Goal: Use online tool/utility

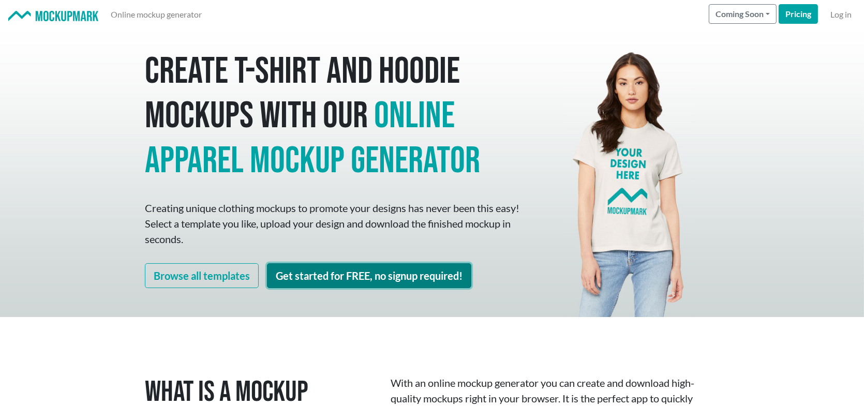
drag, startPoint x: 327, startPoint y: 270, endPoint x: 334, endPoint y: 273, distance: 8.2
click at [328, 270] on link "Get started for FREE, no signup required!" at bounding box center [369, 275] width 204 height 25
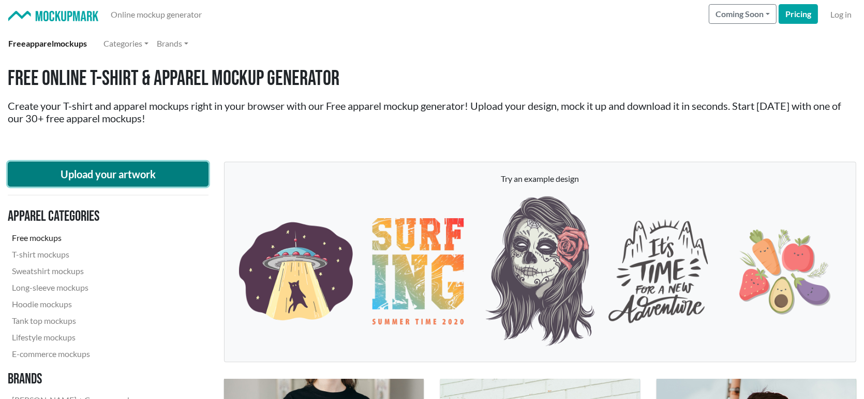
click at [112, 173] on button "Upload your artwork" at bounding box center [108, 173] width 201 height 25
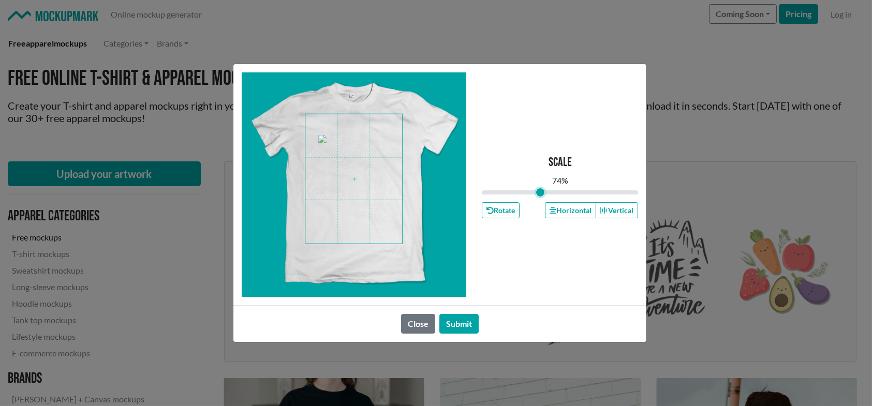
drag, startPoint x: 559, startPoint y: 190, endPoint x: 540, endPoint y: 191, distance: 19.7
type input "0.74"
click at [540, 191] on input "range" at bounding box center [560, 192] width 156 height 11
click at [359, 174] on span at bounding box center [353, 178] width 97 height 129
click at [558, 210] on button "Horizontal" at bounding box center [570, 210] width 51 height 16
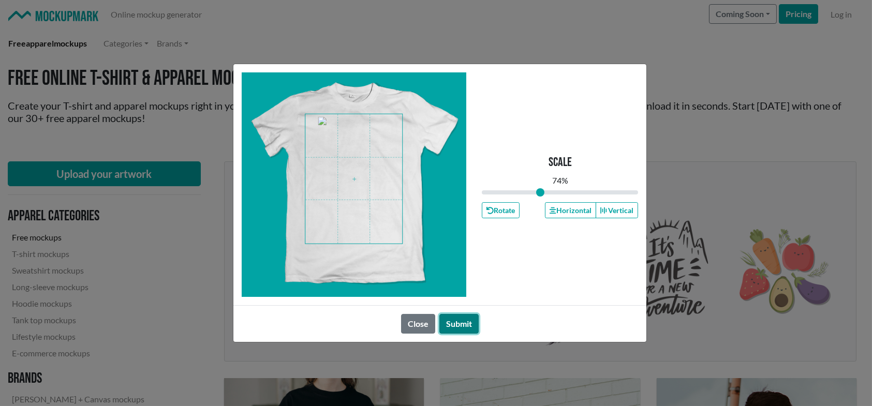
click at [467, 321] on button "Submit" at bounding box center [458, 324] width 39 height 20
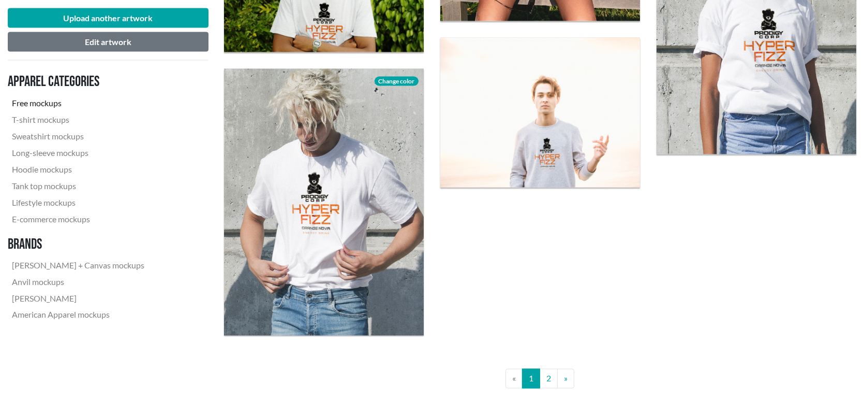
scroll to position [2174, 0]
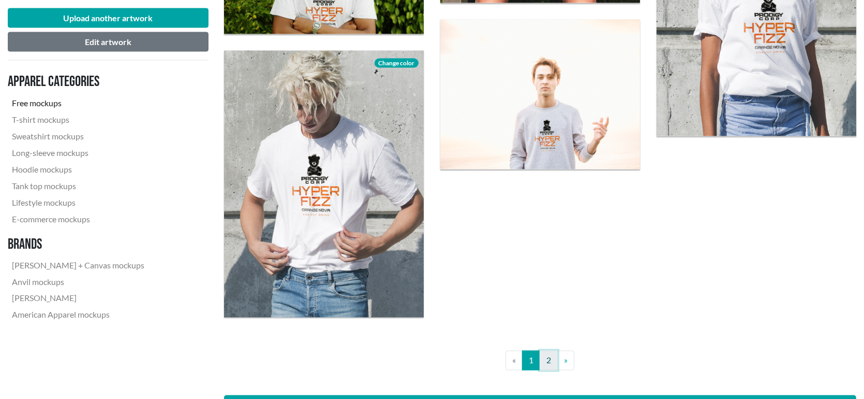
click at [552, 362] on link "2" at bounding box center [549, 360] width 18 height 20
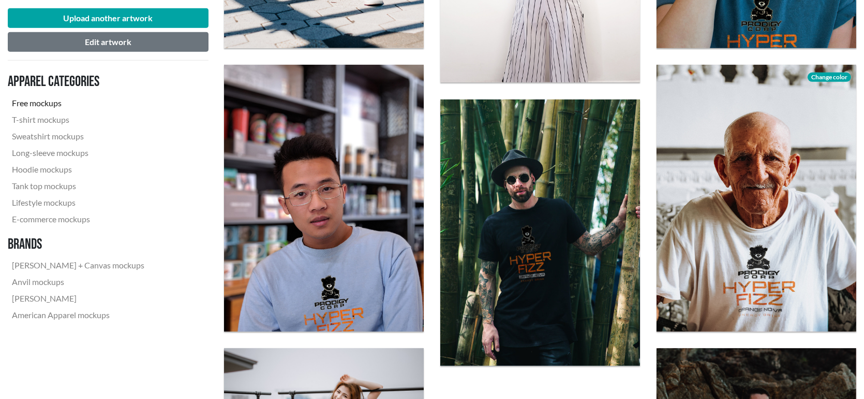
scroll to position [932, 0]
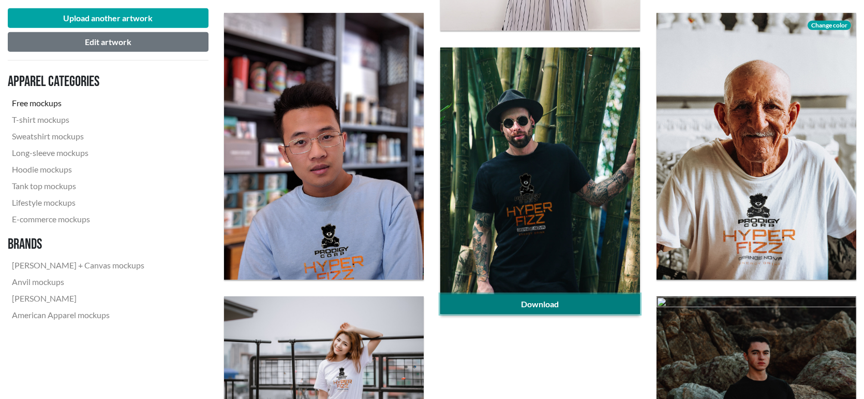
click at [551, 304] on link "Download" at bounding box center [540, 304] width 200 height 20
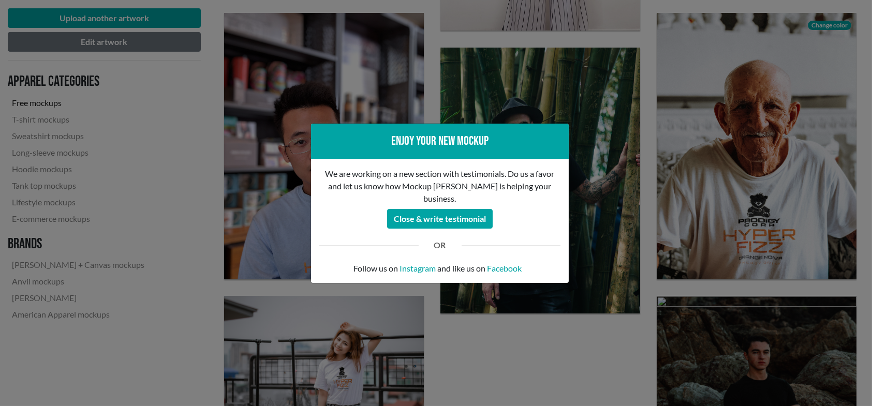
click at [177, 220] on div "Enjoy your new mockup We are working on a new section with testimonials. Do us …" at bounding box center [436, 203] width 872 height 406
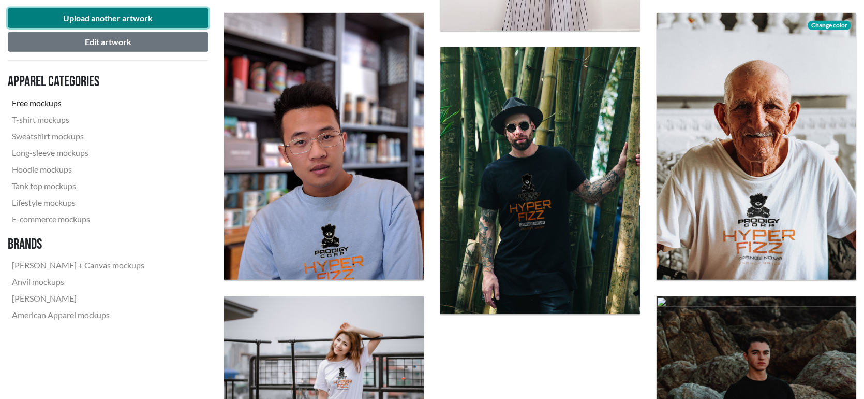
click at [105, 19] on button "Upload another artwork" at bounding box center [108, 18] width 201 height 20
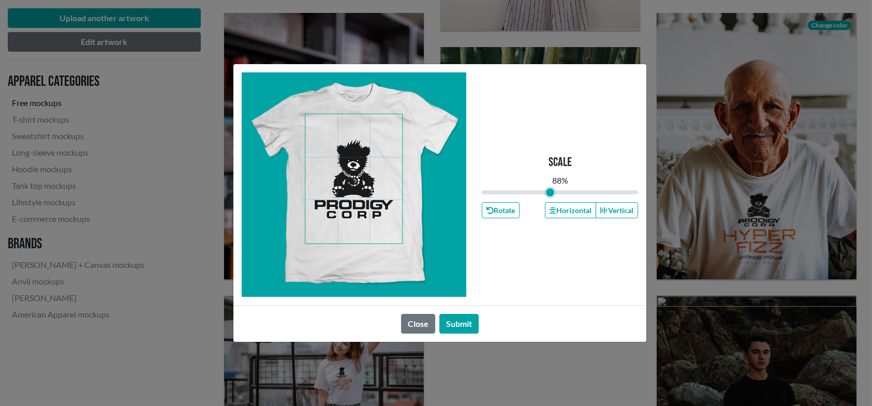
drag, startPoint x: 559, startPoint y: 195, endPoint x: 550, endPoint y: 195, distance: 9.8
type input "0.87"
click at [550, 195] on input "range" at bounding box center [560, 192] width 156 height 11
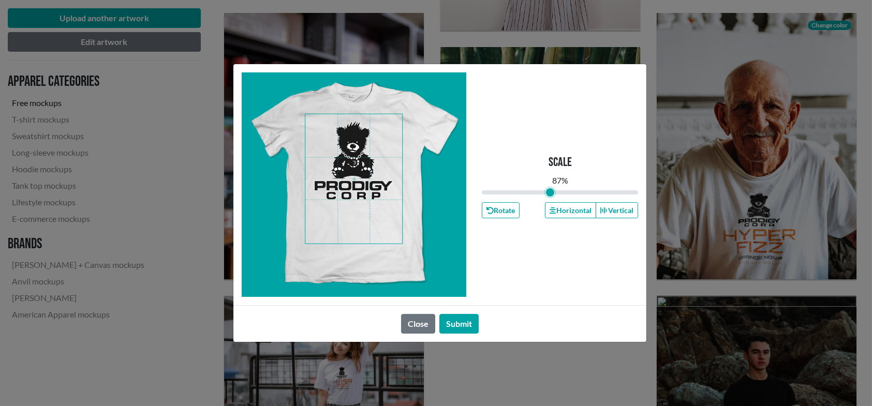
click at [346, 152] on span at bounding box center [353, 178] width 97 height 129
click at [565, 209] on button "Horizontal" at bounding box center [570, 210] width 51 height 16
click at [456, 317] on button "Submit" at bounding box center [458, 324] width 39 height 20
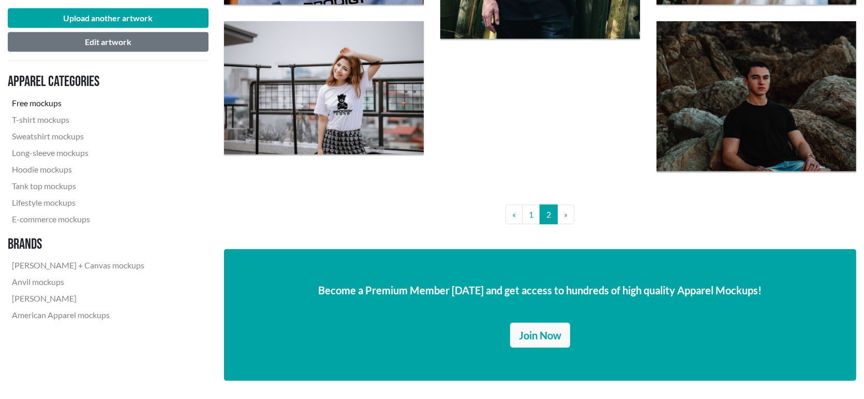
scroll to position [1294, 0]
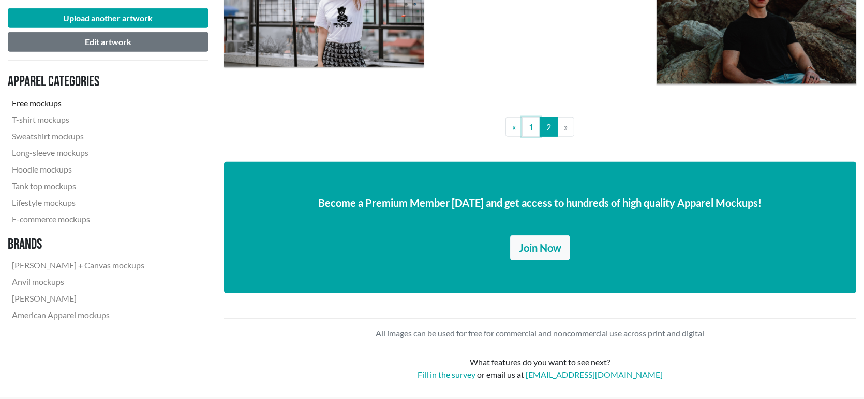
click at [530, 127] on link "1" at bounding box center [531, 127] width 18 height 20
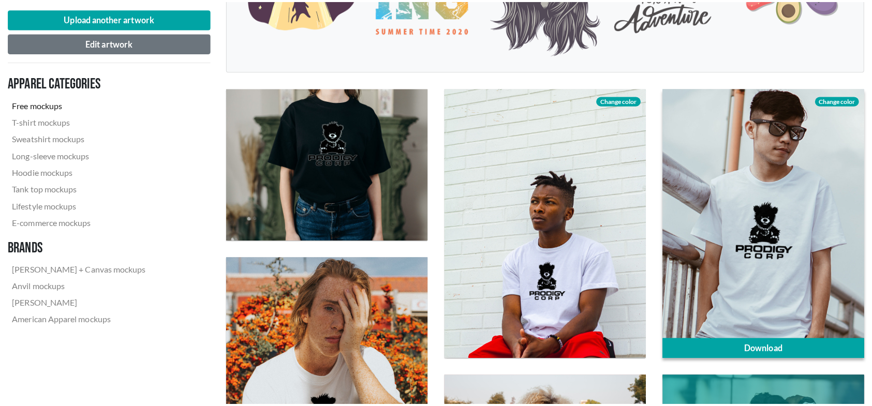
scroll to position [311, 0]
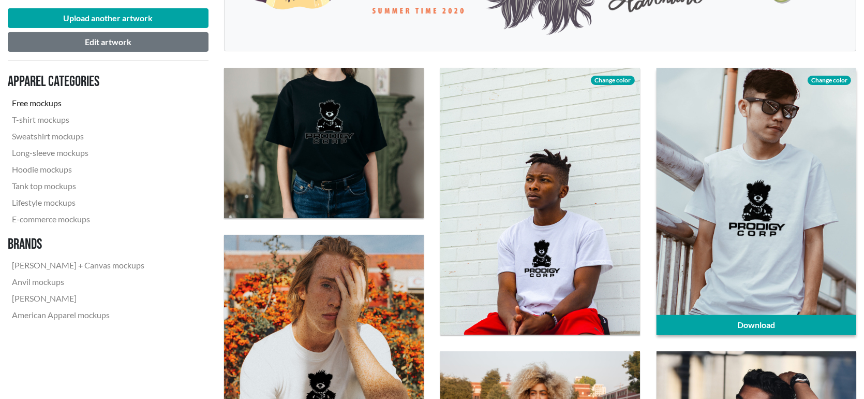
click at [828, 78] on span "Change color" at bounding box center [829, 80] width 43 height 9
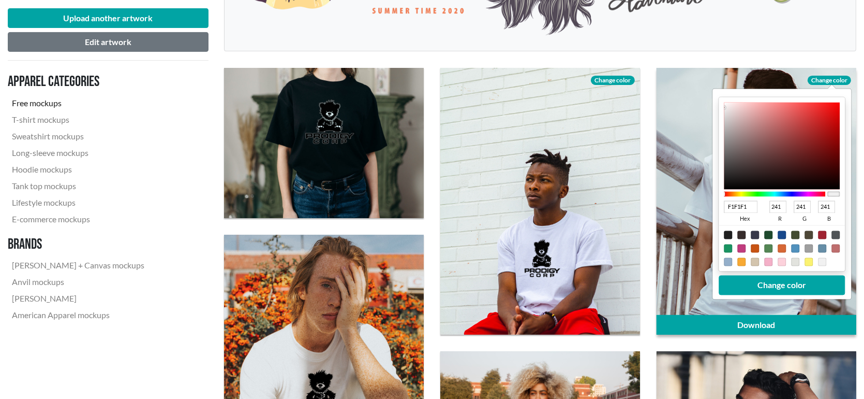
type input "572424"
type input "87"
type input "36"
type input "541F1F"
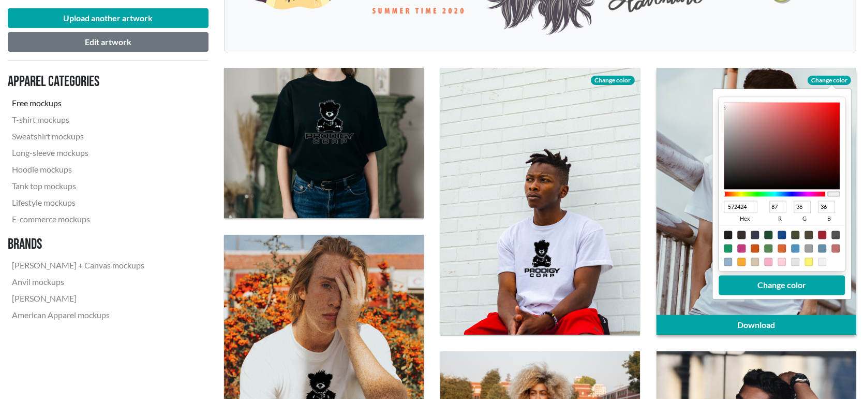
type input "84"
type input "31"
type input "4E1A1A"
type input "78"
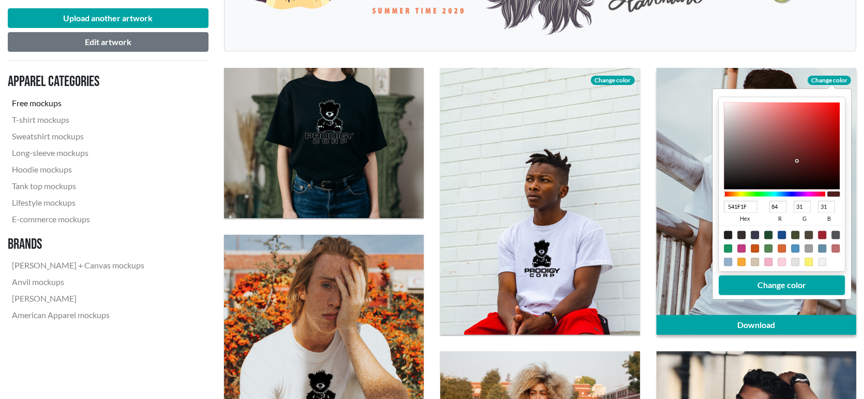
type input "26"
type input "4D1919"
type input "77"
type input "25"
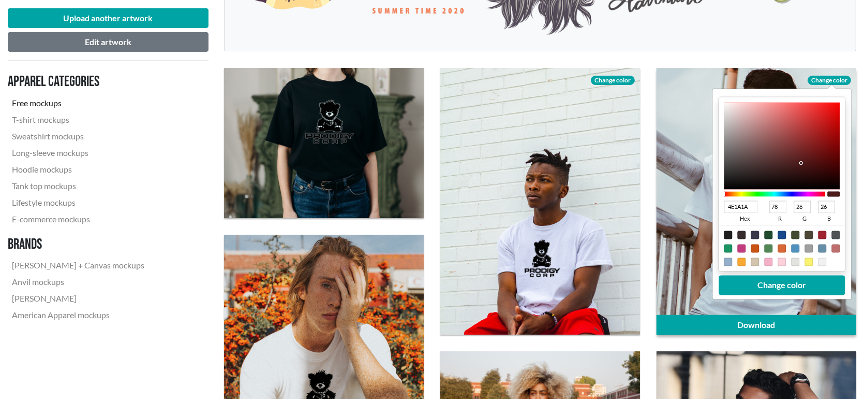
type input "25"
drag, startPoint x: 791, startPoint y: 159, endPoint x: 802, endPoint y: 163, distance: 11.5
click at [802, 163] on div at bounding box center [782, 145] width 116 height 87
click at [728, 233] on div at bounding box center [728, 235] width 8 height 8
type input "1F1F1F"
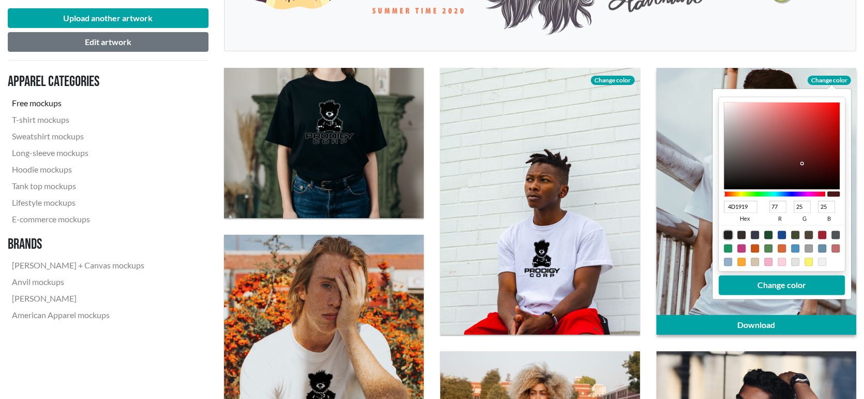
type input "31"
click at [757, 234] on div at bounding box center [755, 235] width 8 height 8
type input "37384A"
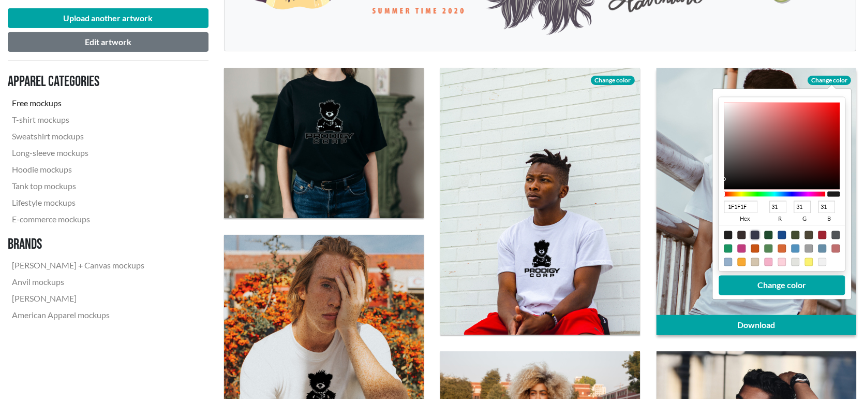
type input "55"
type input "56"
type input "74"
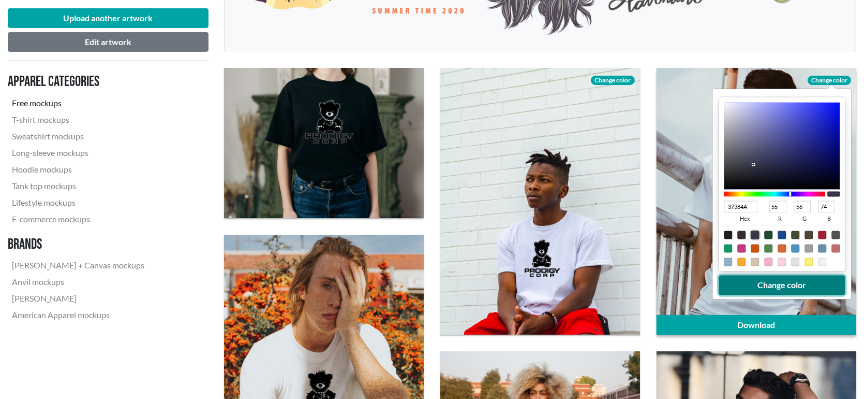
click at [776, 287] on button "Change color" at bounding box center [782, 285] width 126 height 20
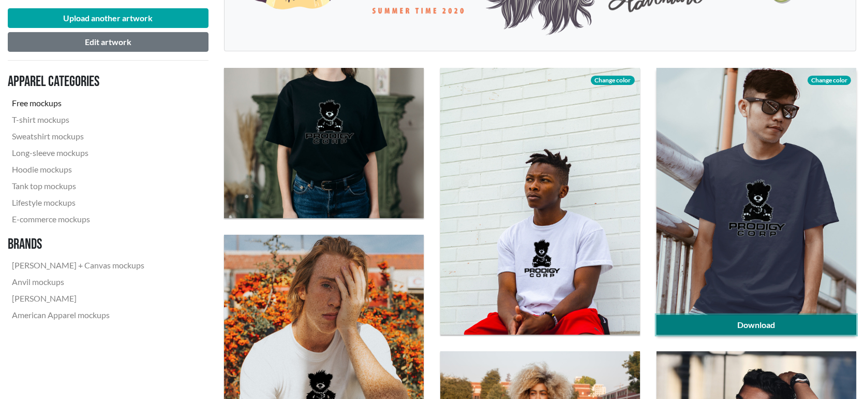
click at [794, 327] on link "Download" at bounding box center [757, 325] width 200 height 20
